Goal: Use online tool/utility: Use online tool/utility

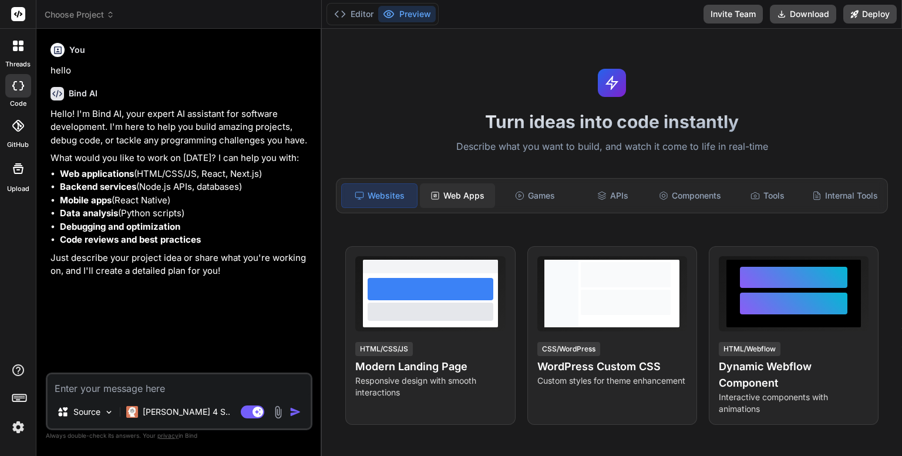
click at [461, 200] on div "Web Apps" at bounding box center [457, 195] width 75 height 25
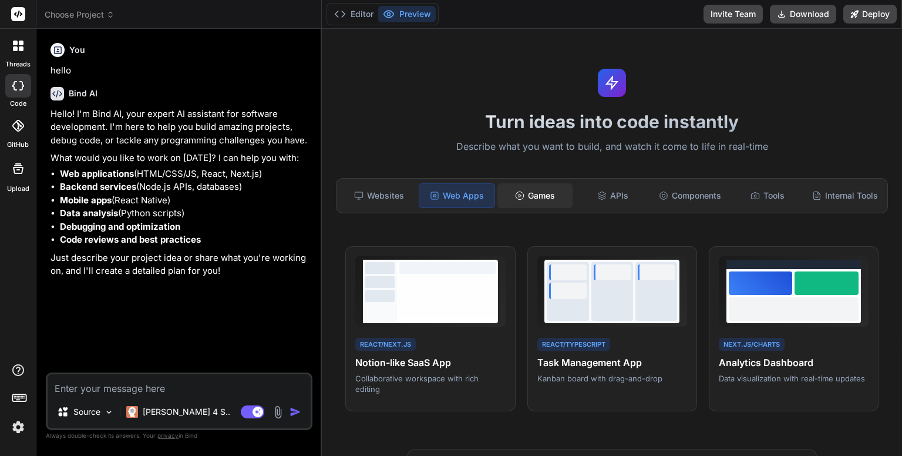
click at [544, 190] on div "Games" at bounding box center [534, 195] width 75 height 25
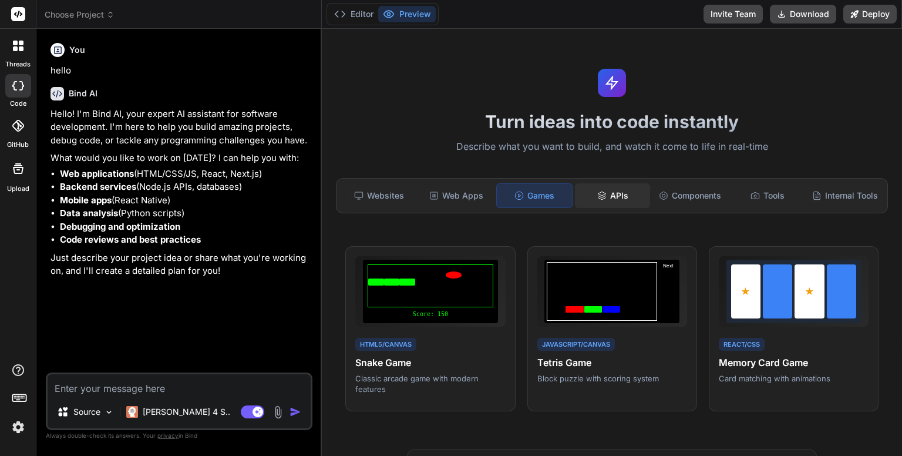
click at [620, 198] on div "APIs" at bounding box center [612, 195] width 75 height 25
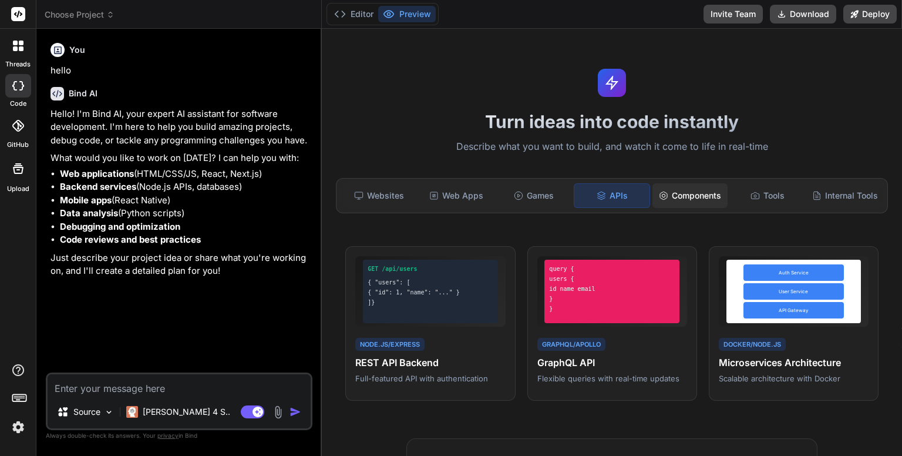
click at [688, 199] on div "Components" at bounding box center [689, 195] width 75 height 25
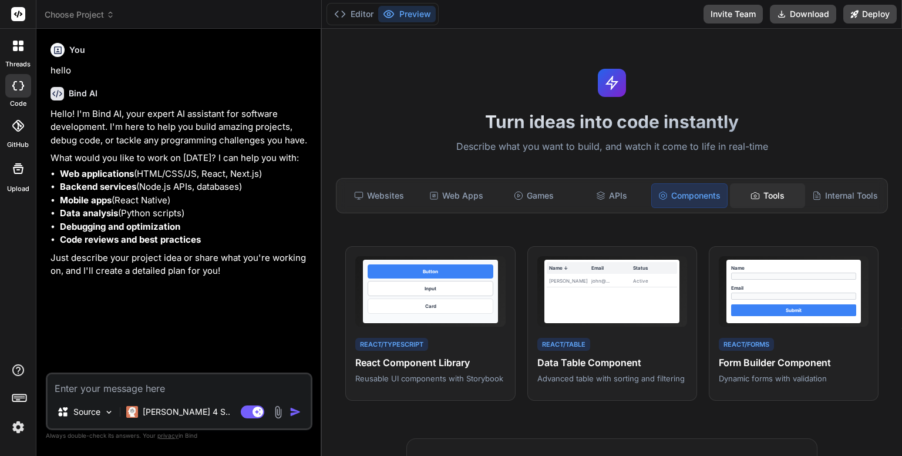
click at [758, 201] on div "Tools" at bounding box center [767, 195] width 75 height 25
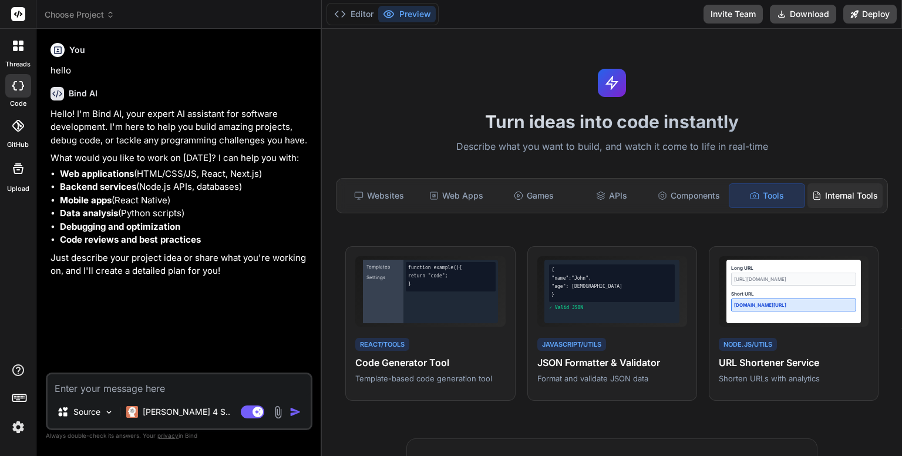
click at [842, 196] on div "Internal Tools" at bounding box center [845, 195] width 75 height 25
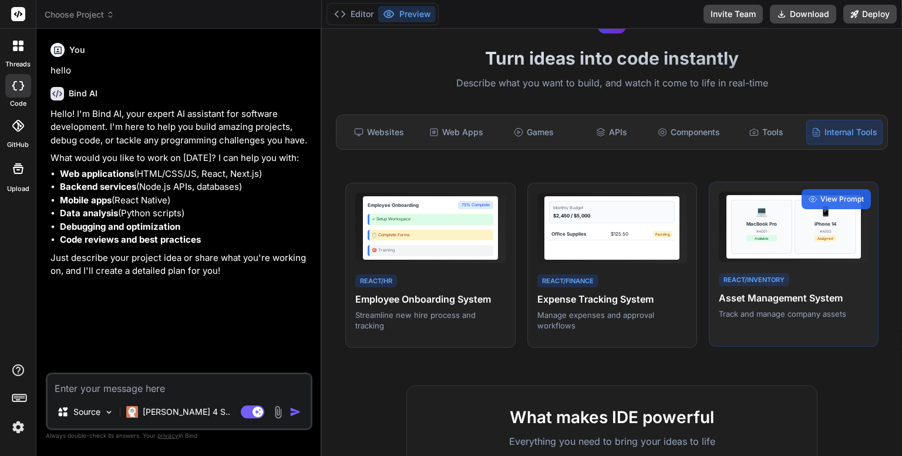
scroll to position [63, 0]
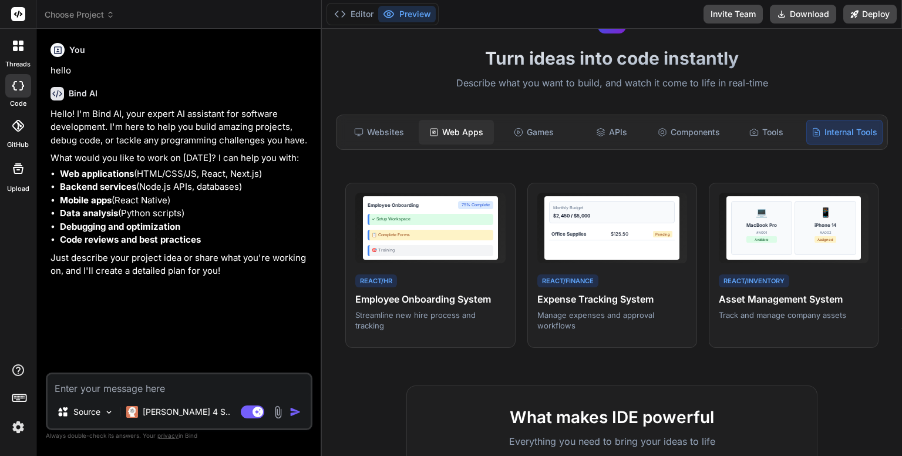
click at [461, 134] on div "Web Apps" at bounding box center [456, 132] width 75 height 25
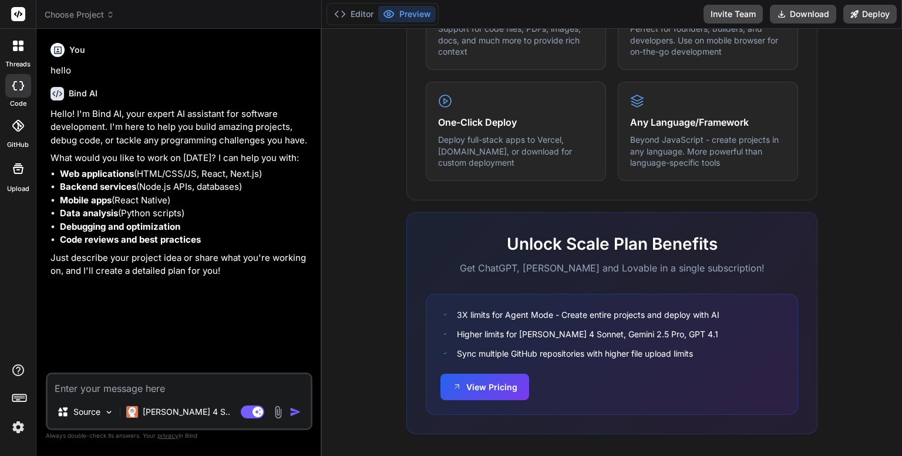
scroll to position [686, 0]
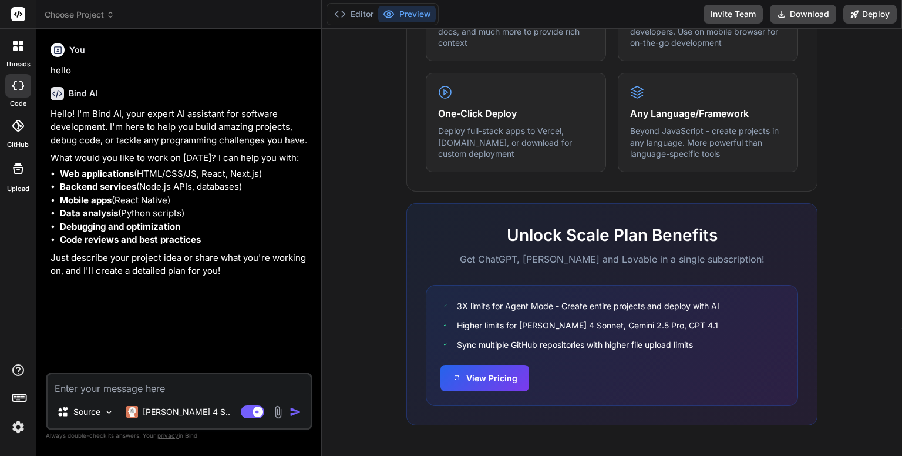
click at [16, 428] on img at bounding box center [18, 427] width 20 height 20
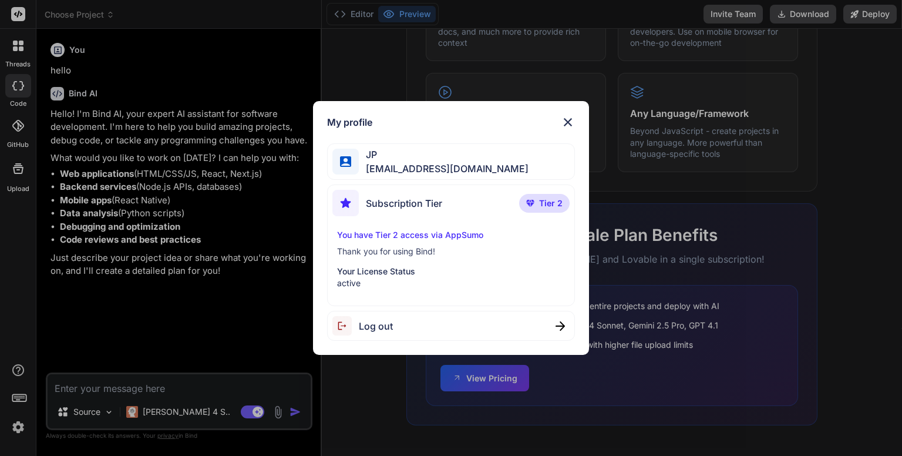
click at [565, 119] on img at bounding box center [568, 122] width 14 height 14
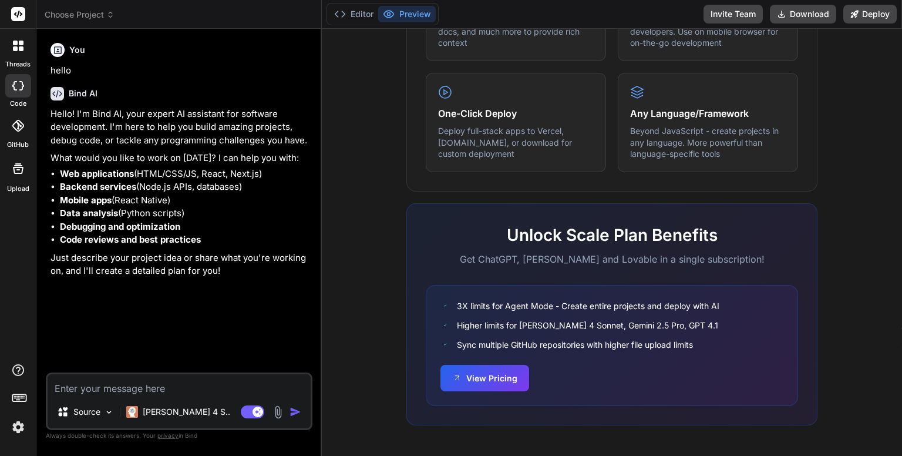
click at [17, 135] on div at bounding box center [18, 126] width 26 height 26
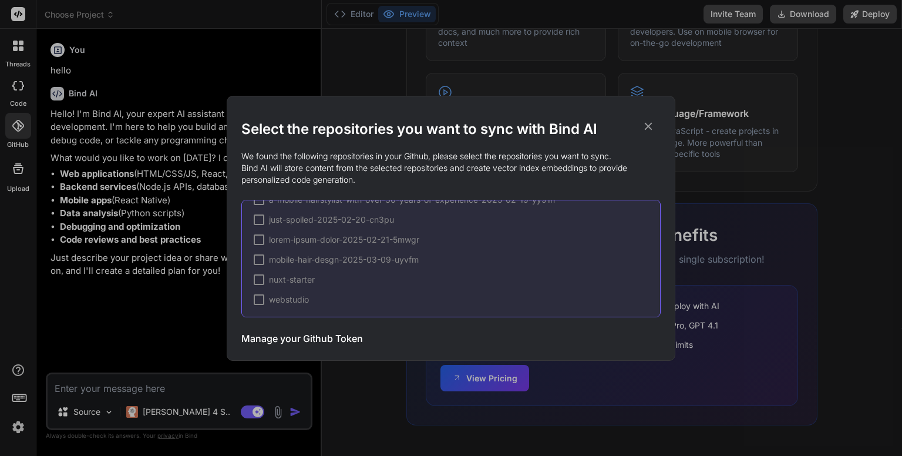
scroll to position [0, 0]
click at [258, 214] on div at bounding box center [259, 216] width 11 height 11
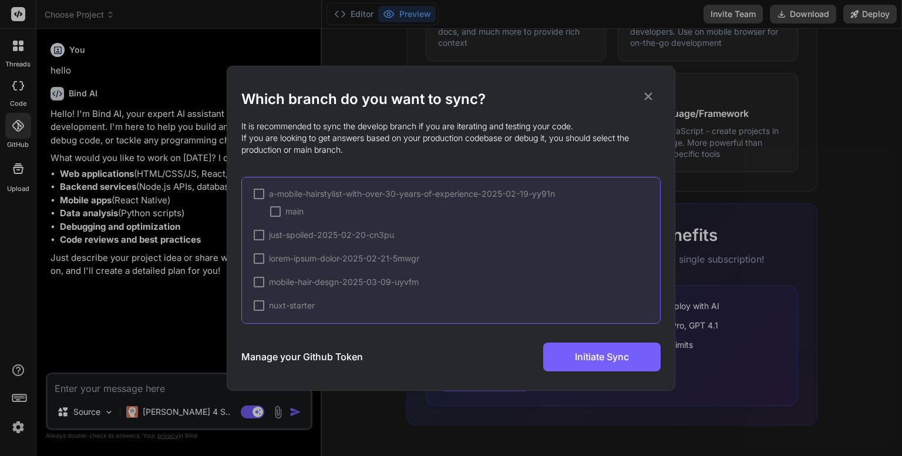
click at [258, 195] on div at bounding box center [259, 194] width 11 height 11
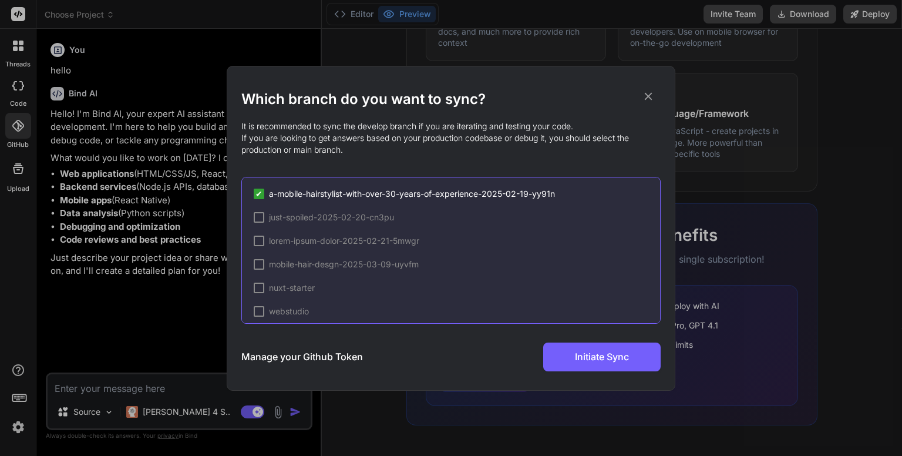
click at [648, 93] on icon at bounding box center [648, 96] width 13 height 13
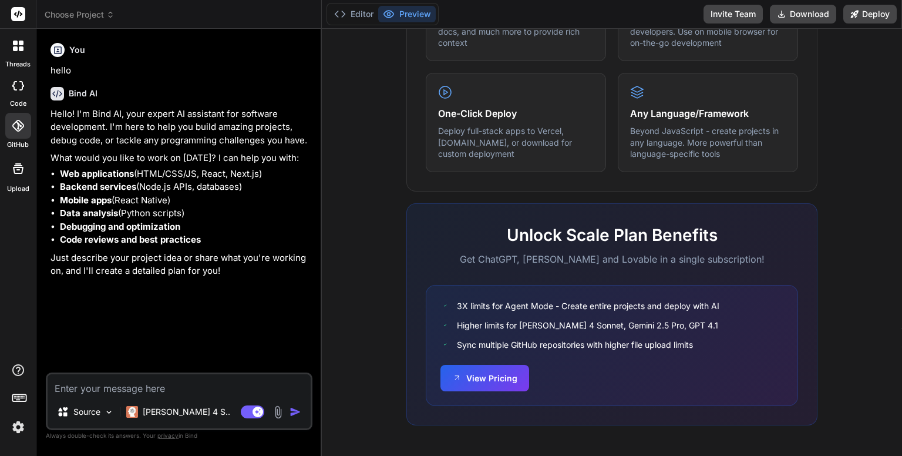
click at [23, 177] on div at bounding box center [18, 168] width 28 height 28
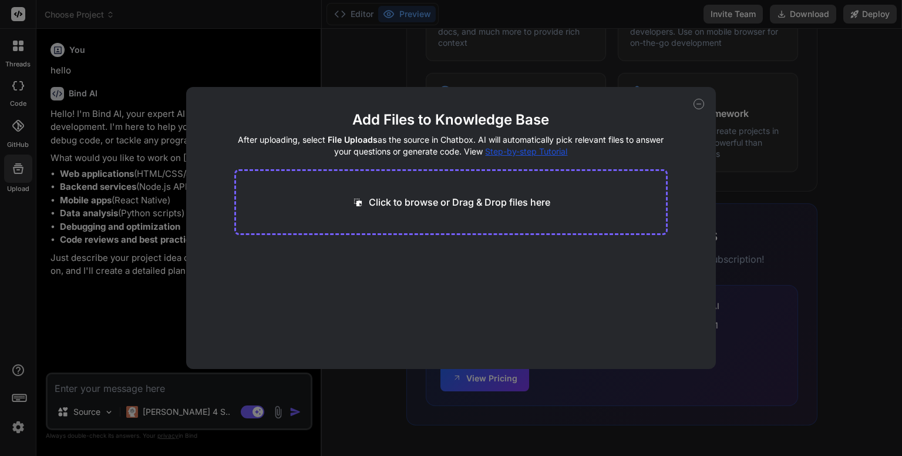
click at [699, 105] on icon at bounding box center [699, 104] width 11 height 11
type textarea "x"
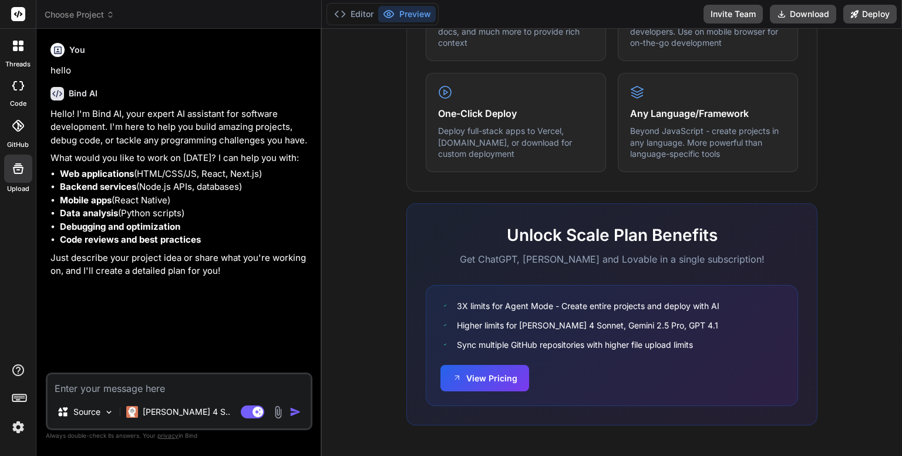
click at [24, 50] on div at bounding box center [18, 45] width 25 height 25
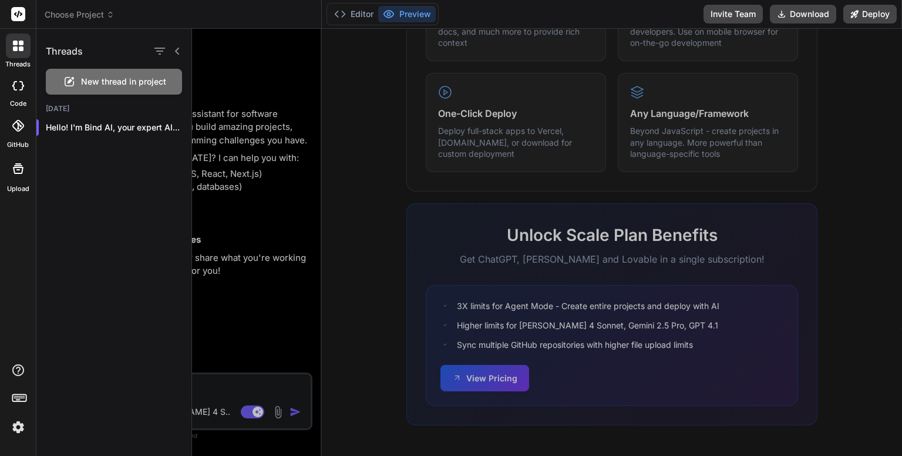
click at [23, 398] on icon at bounding box center [19, 397] width 16 height 16
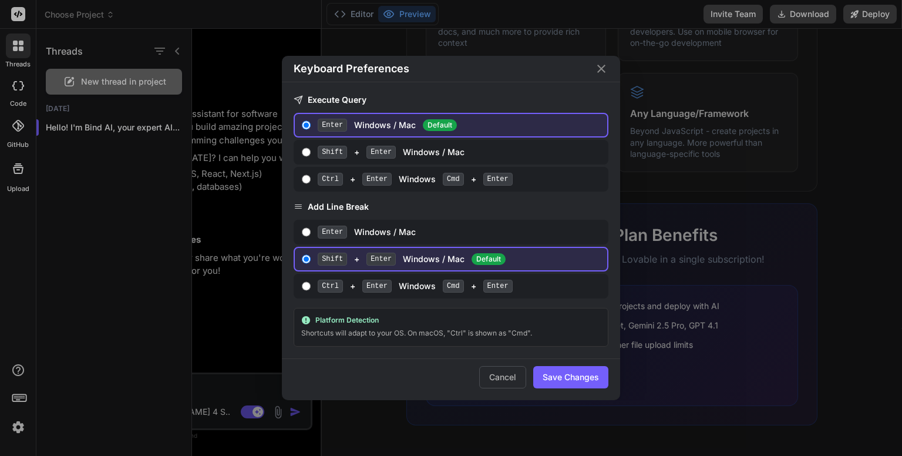
click at [23, 398] on div "Keyboard Preferences Execute Query Enter Windows / Mac Default Shift + Enter Wi…" at bounding box center [451, 228] width 902 height 456
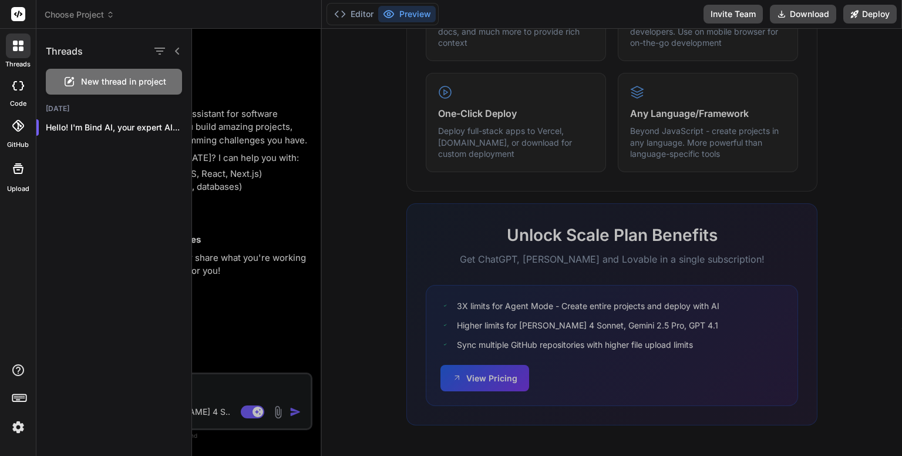
click at [73, 12] on span "Choose Project" at bounding box center [80, 15] width 70 height 12
